Goal: Information Seeking & Learning: Learn about a topic

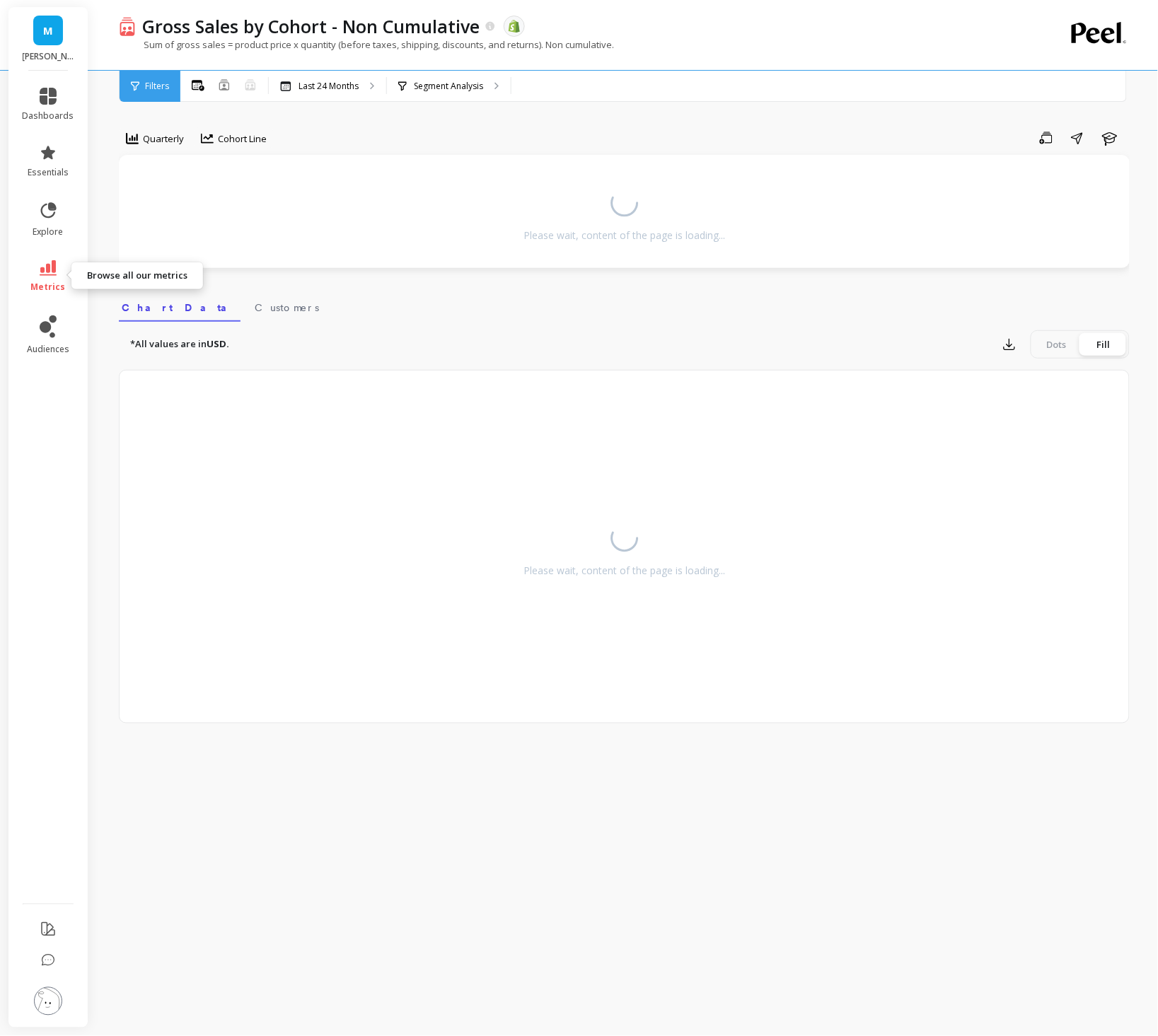
click at [41, 281] on span "metrics" at bounding box center [48, 287] width 35 height 11
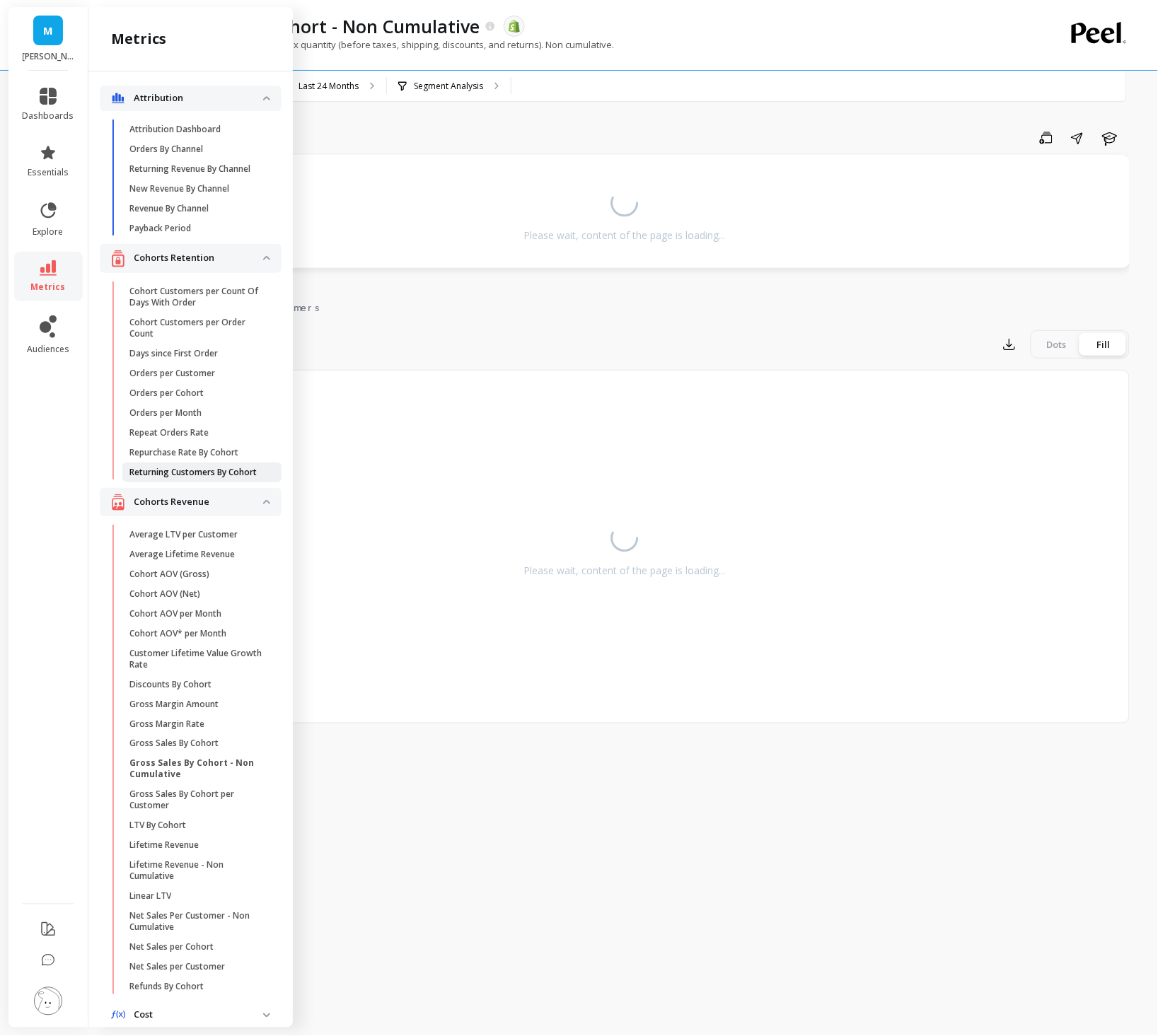
click at [216, 473] on p "Returning Customers By Cohort" at bounding box center [193, 473] width 127 height 11
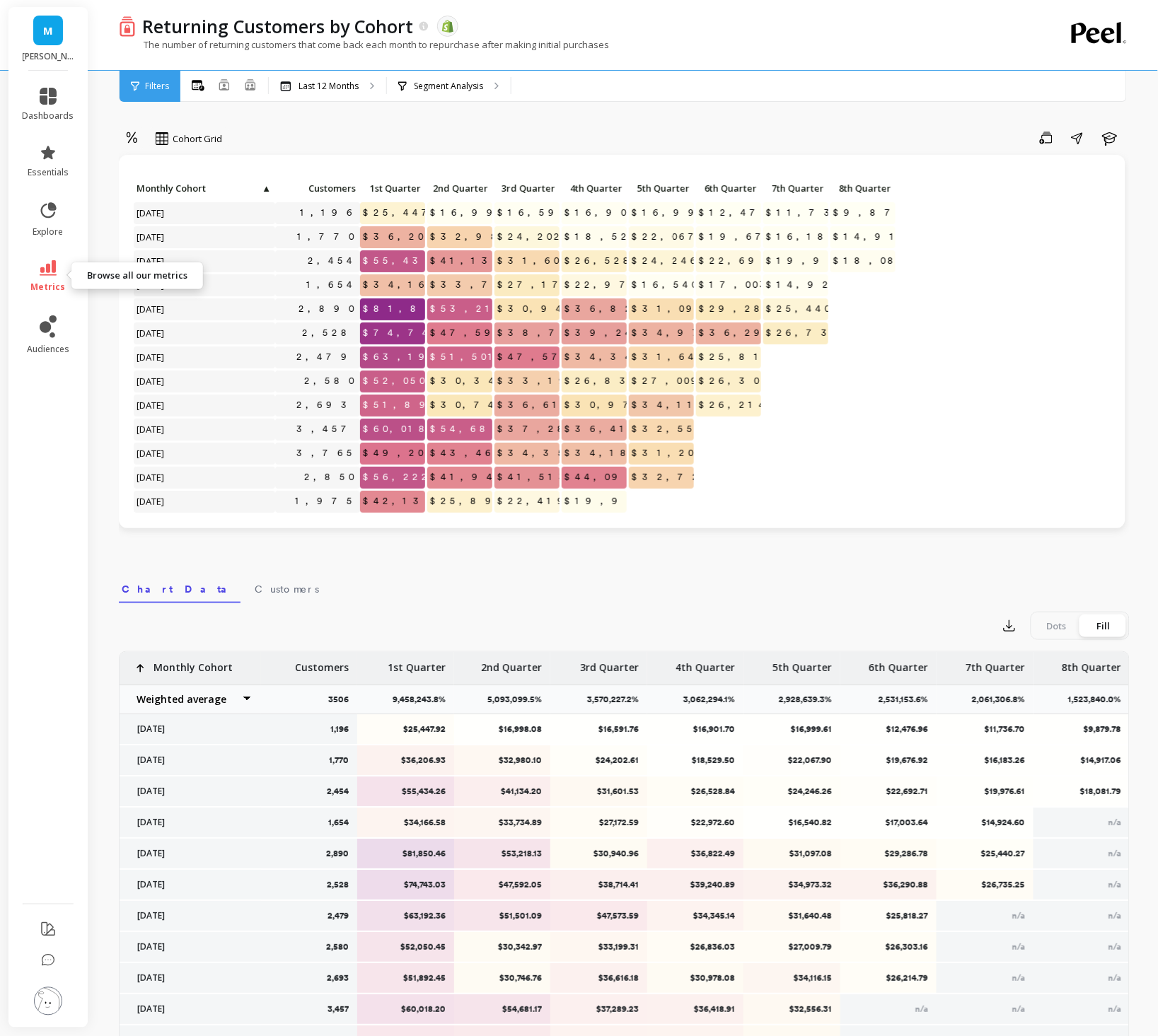
click at [44, 270] on icon at bounding box center [48, 268] width 17 height 16
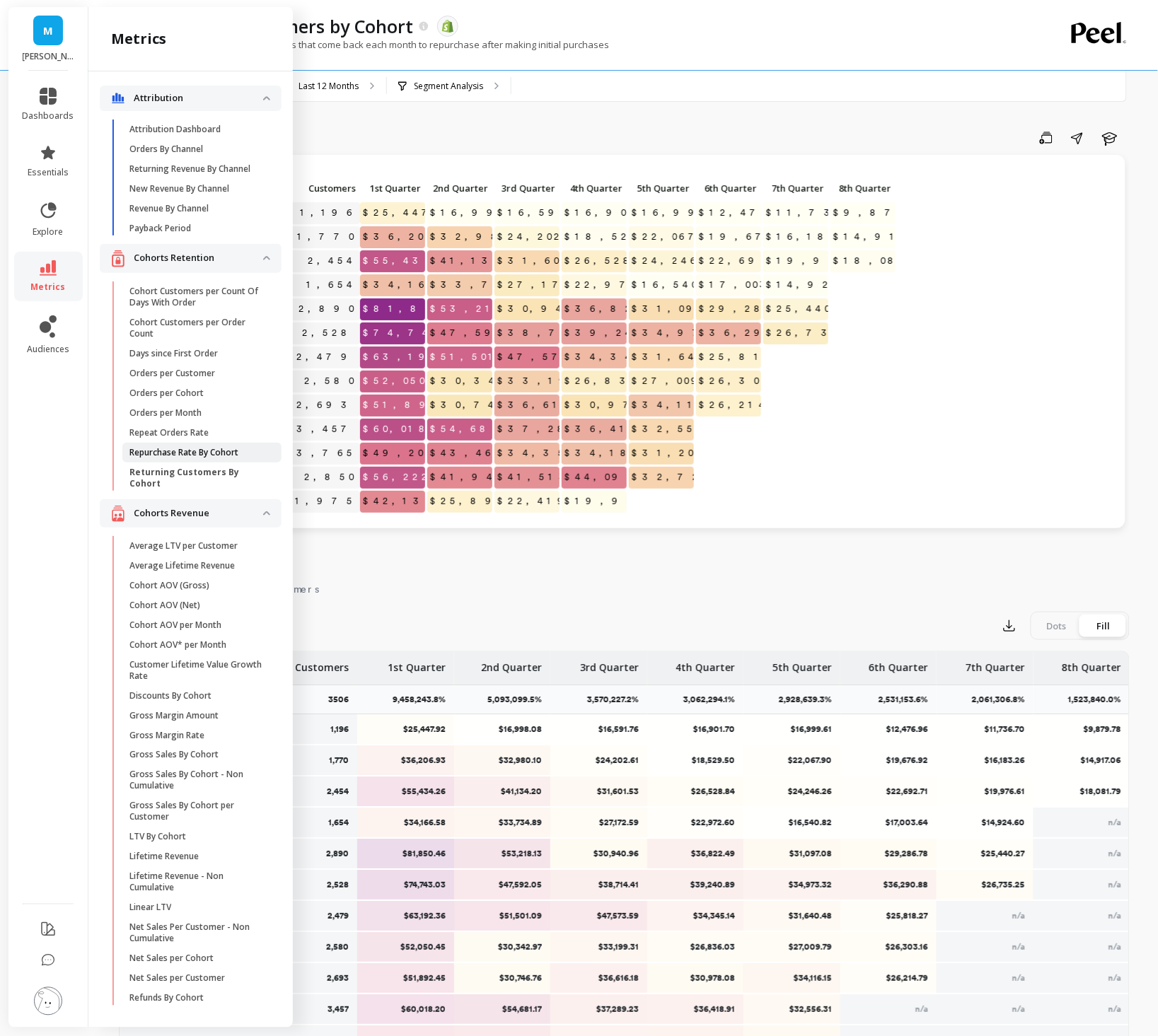
click at [212, 455] on p "Repurchase Rate By Cohort" at bounding box center [184, 453] width 109 height 11
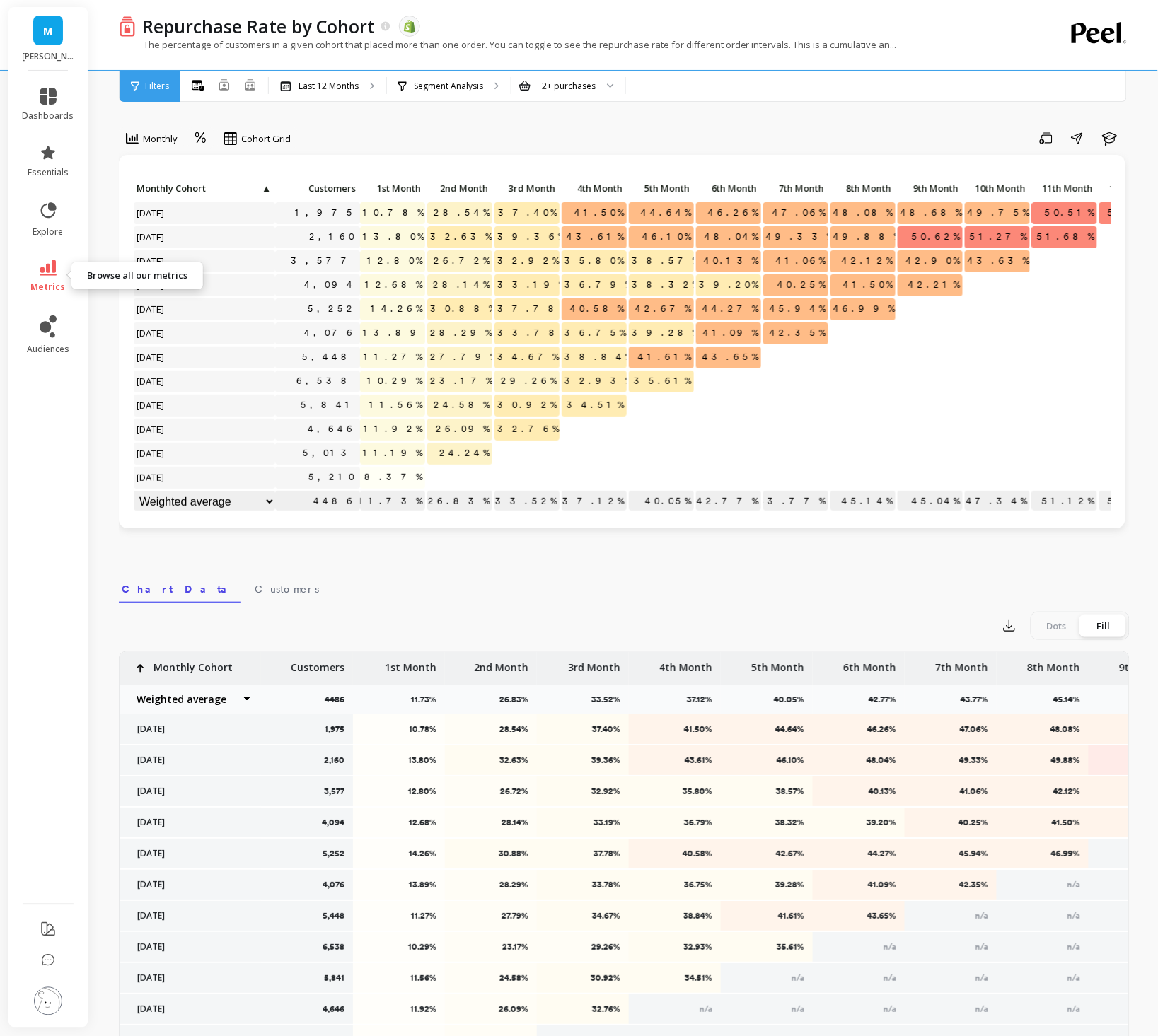
click at [50, 275] on icon at bounding box center [48, 268] width 17 height 16
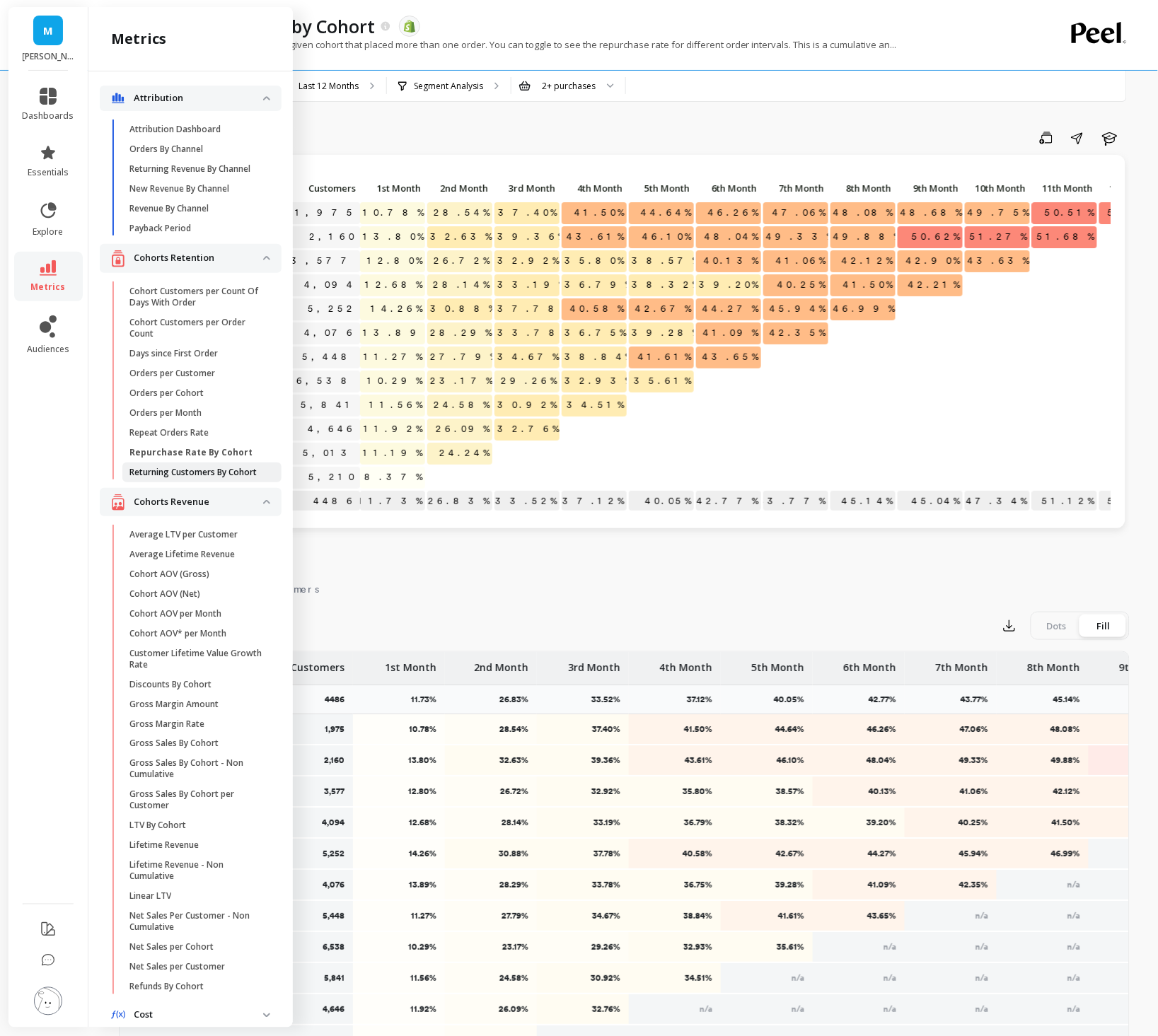
click at [196, 473] on p "Returning Customers By Cohort" at bounding box center [193, 473] width 127 height 11
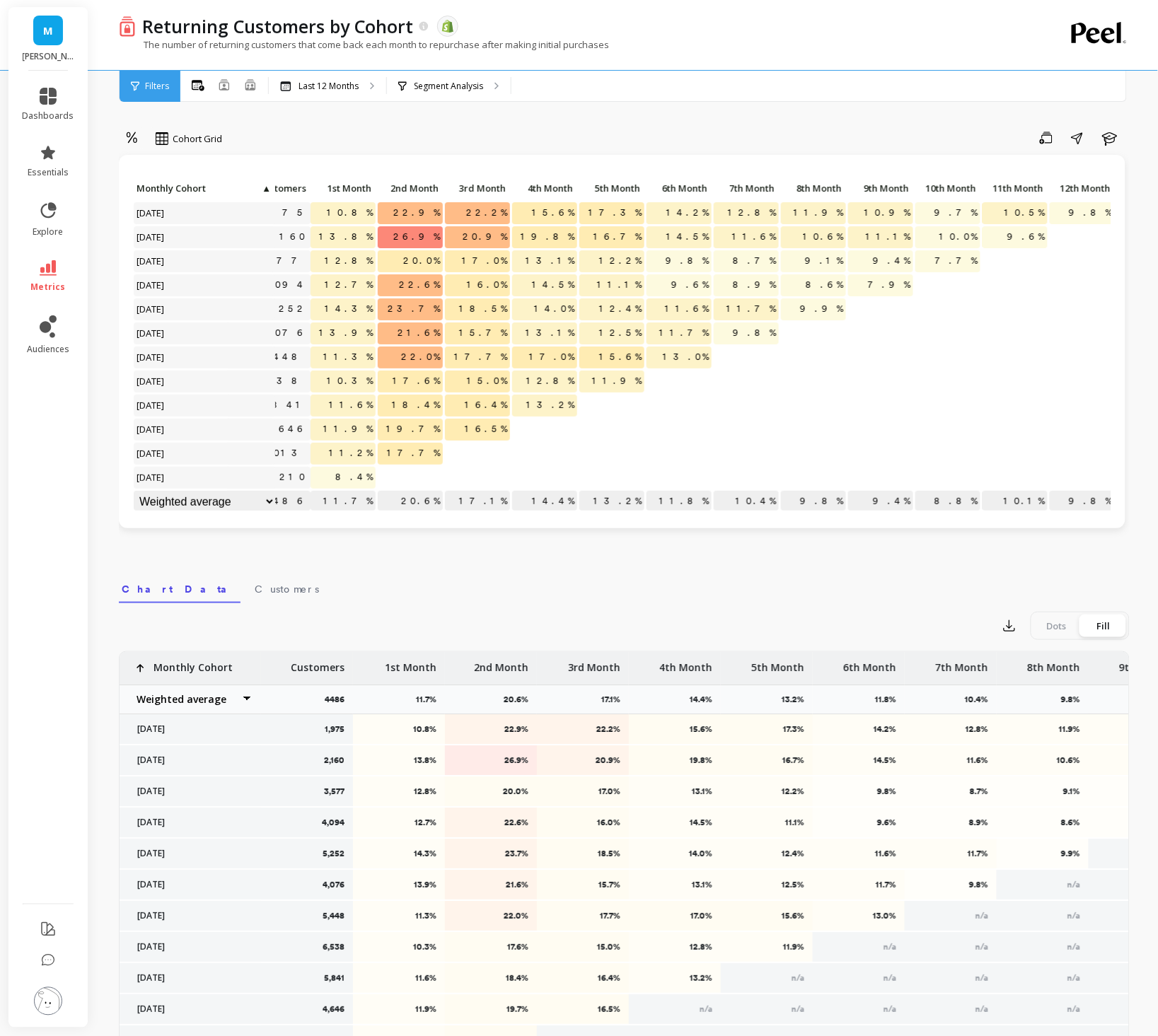
scroll to position [0, 54]
